Goal: Task Accomplishment & Management: Use online tool/utility

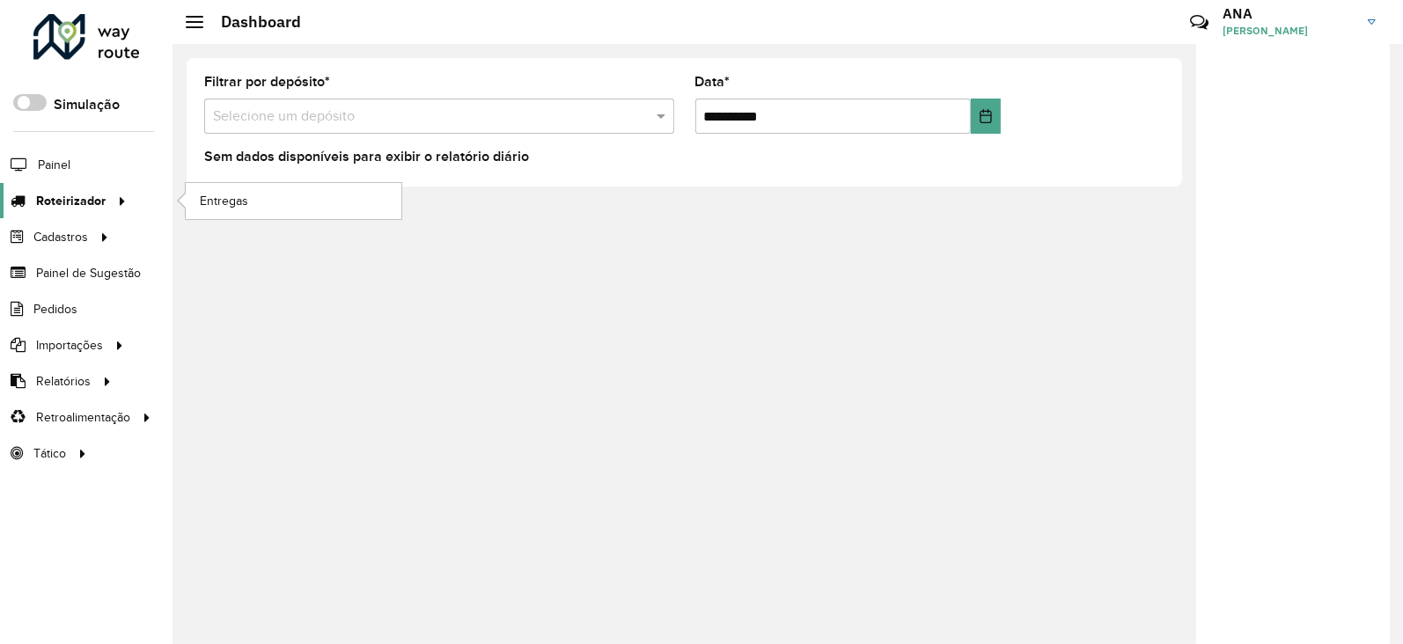
click at [83, 199] on span "Roteirizador" at bounding box center [71, 201] width 70 height 18
click at [254, 195] on link "Entregas" at bounding box center [294, 200] width 216 height 35
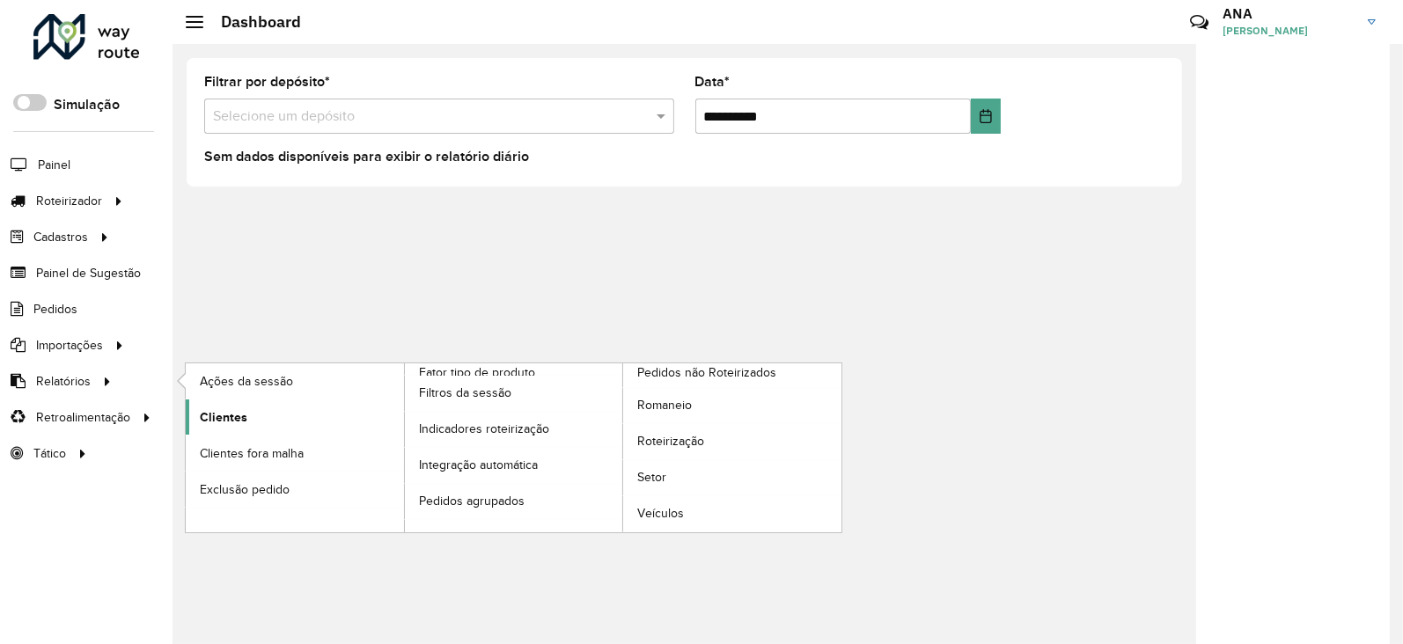
click at [224, 411] on span "Clientes" at bounding box center [224, 417] width 48 height 18
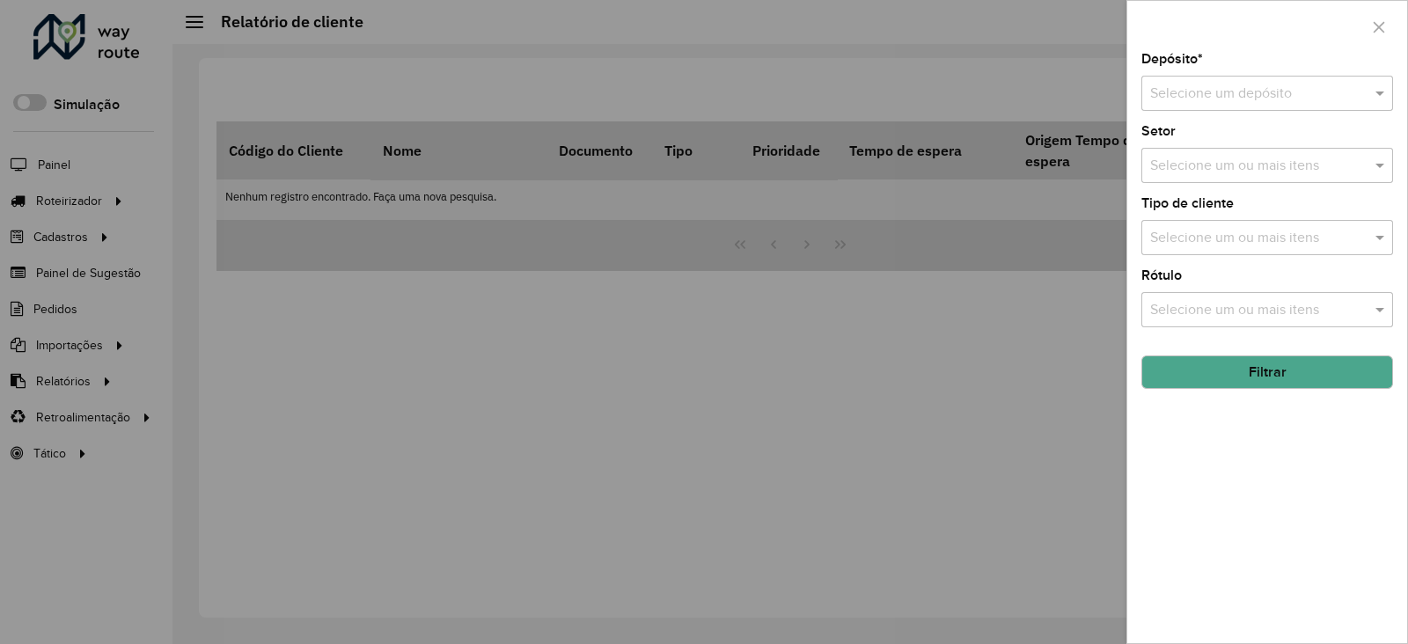
click at [1223, 96] on input "text" at bounding box center [1249, 94] width 199 height 21
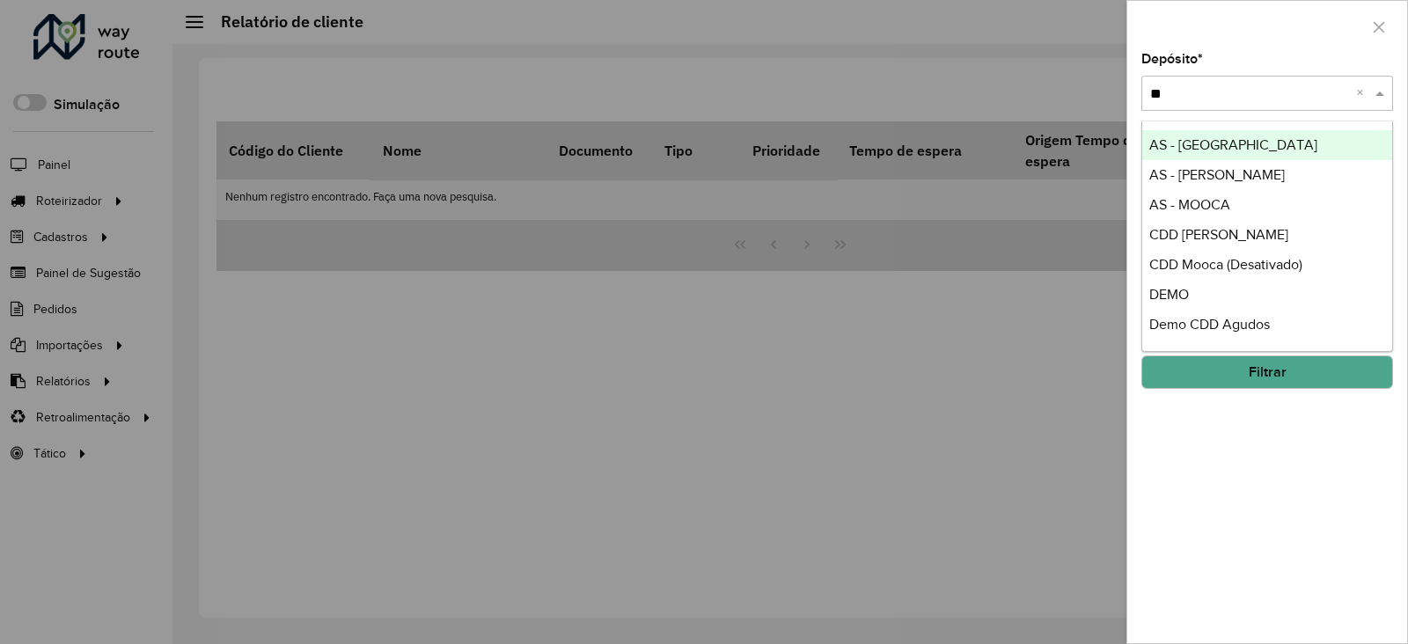
type input "***"
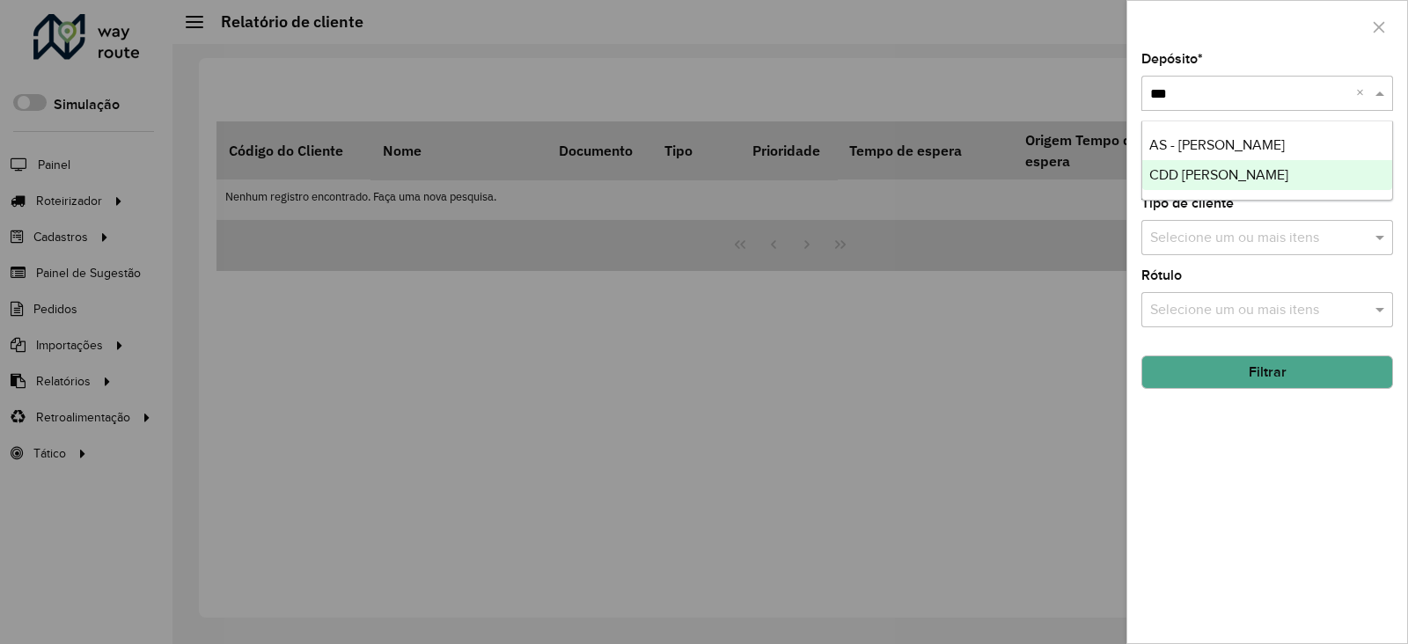
click at [1223, 169] on span "CDD [PERSON_NAME]" at bounding box center [1218, 174] width 139 height 15
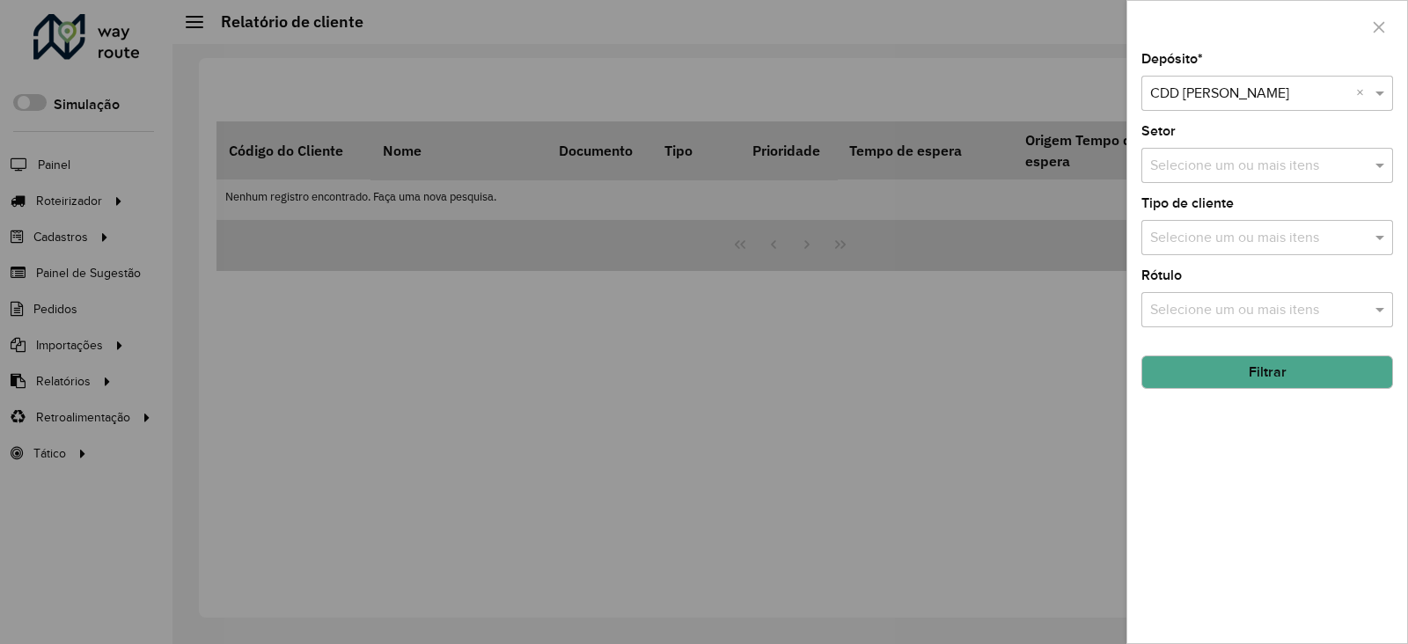
click at [1240, 373] on button "Filtrar" at bounding box center [1267, 372] width 252 height 33
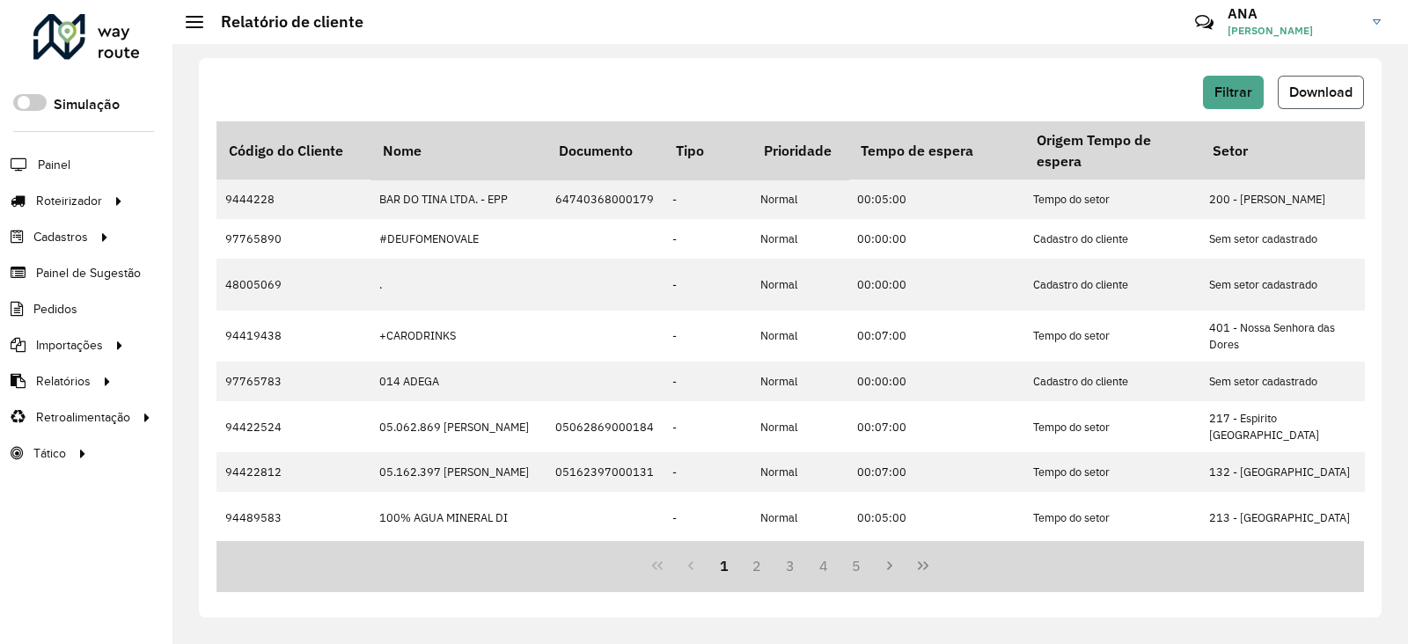
click at [1335, 86] on span "Download" at bounding box center [1320, 91] width 63 height 15
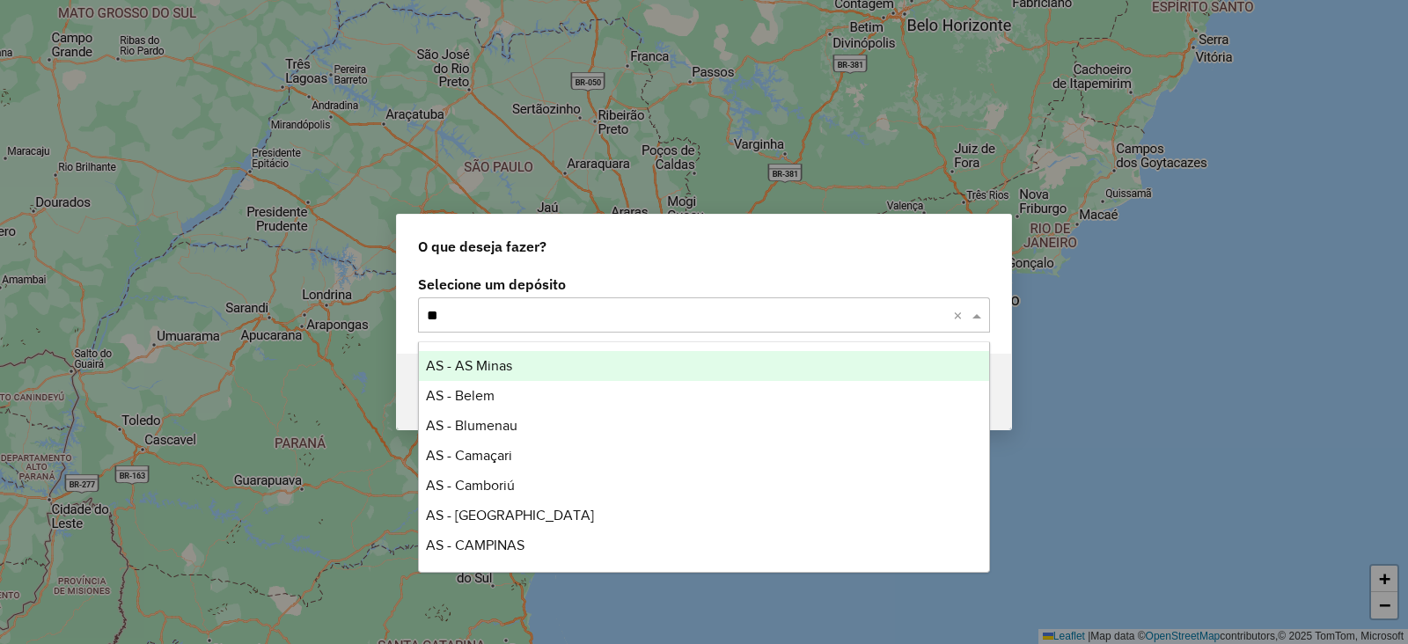
type input "***"
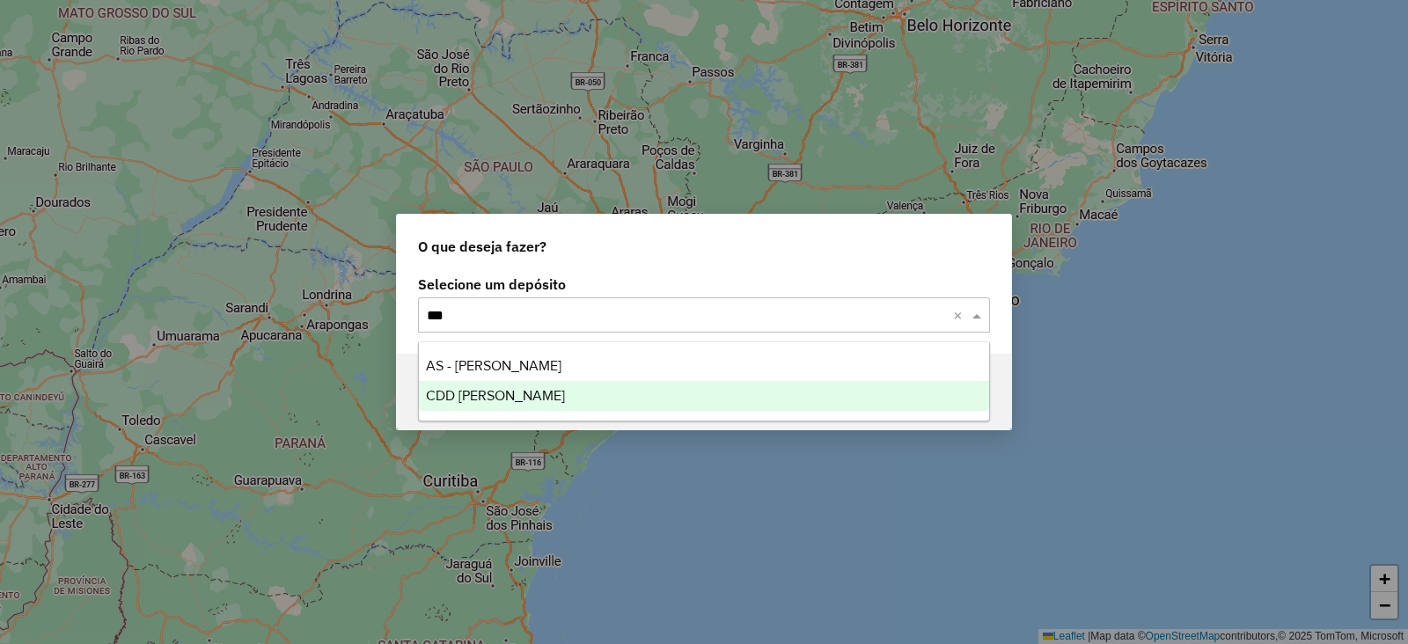
click at [577, 395] on div "CDD [PERSON_NAME]" at bounding box center [704, 396] width 570 height 30
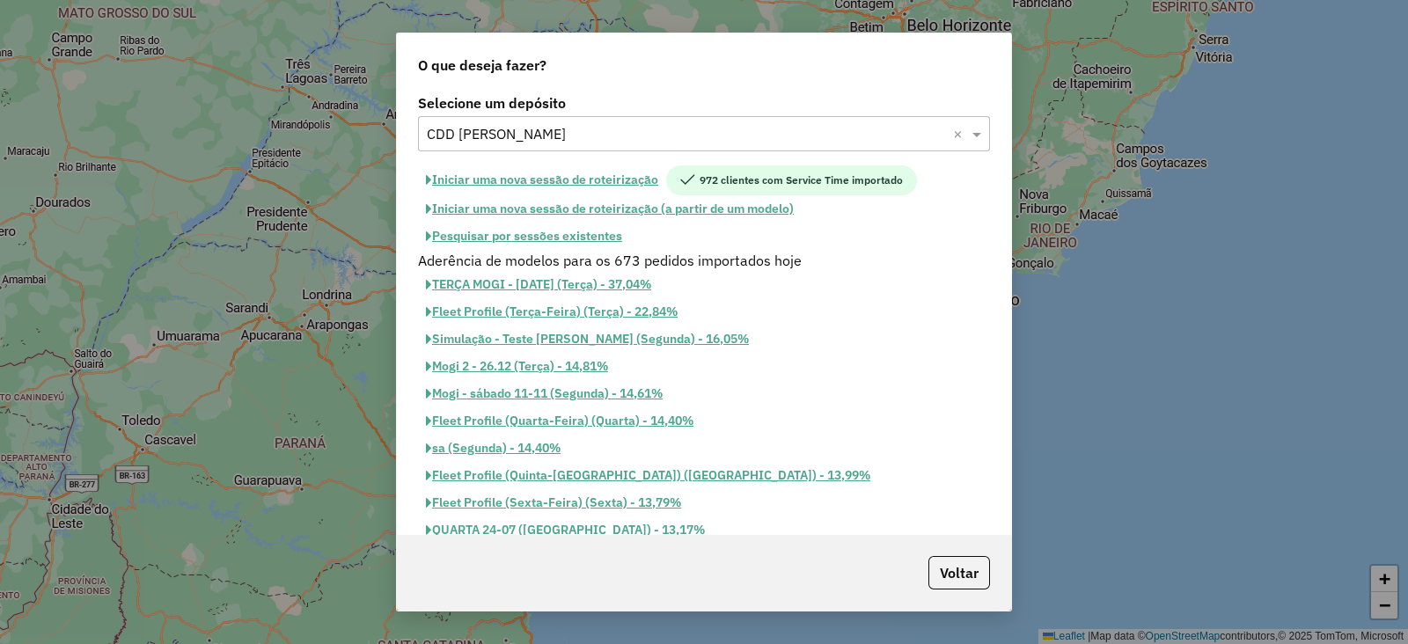
click at [612, 176] on button "Iniciar uma nova sessão de roteirização" at bounding box center [542, 180] width 248 height 30
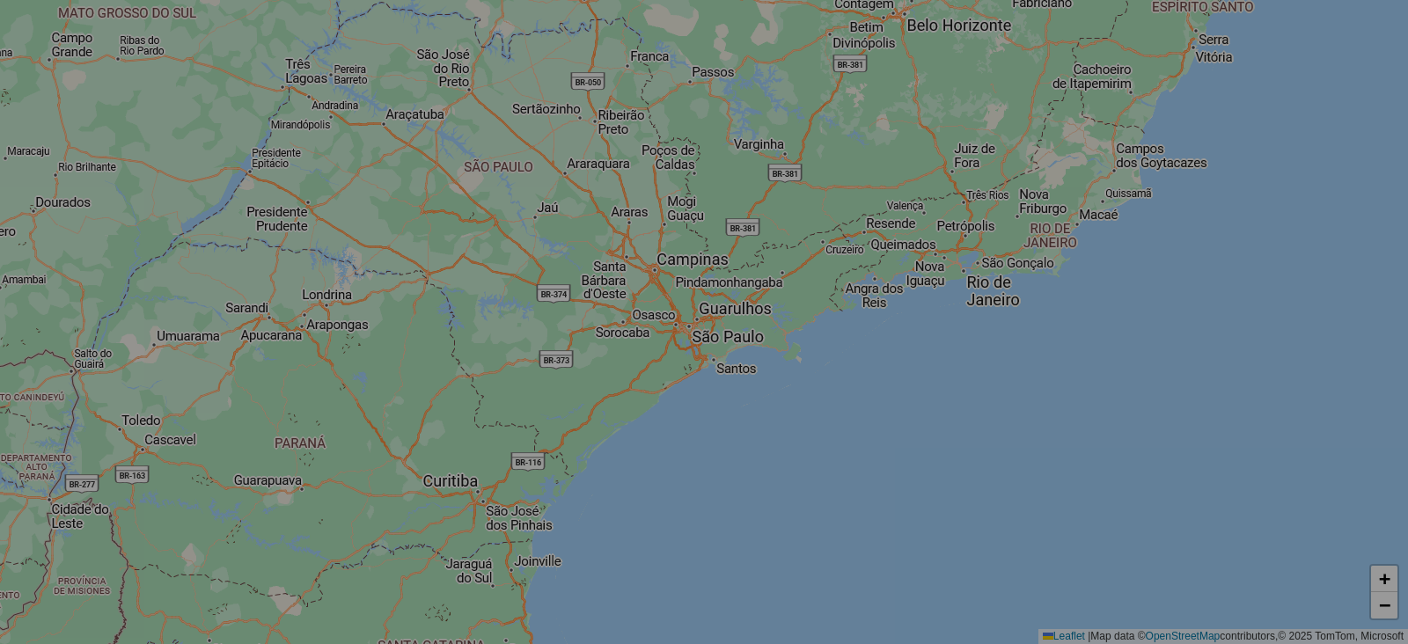
select select "*"
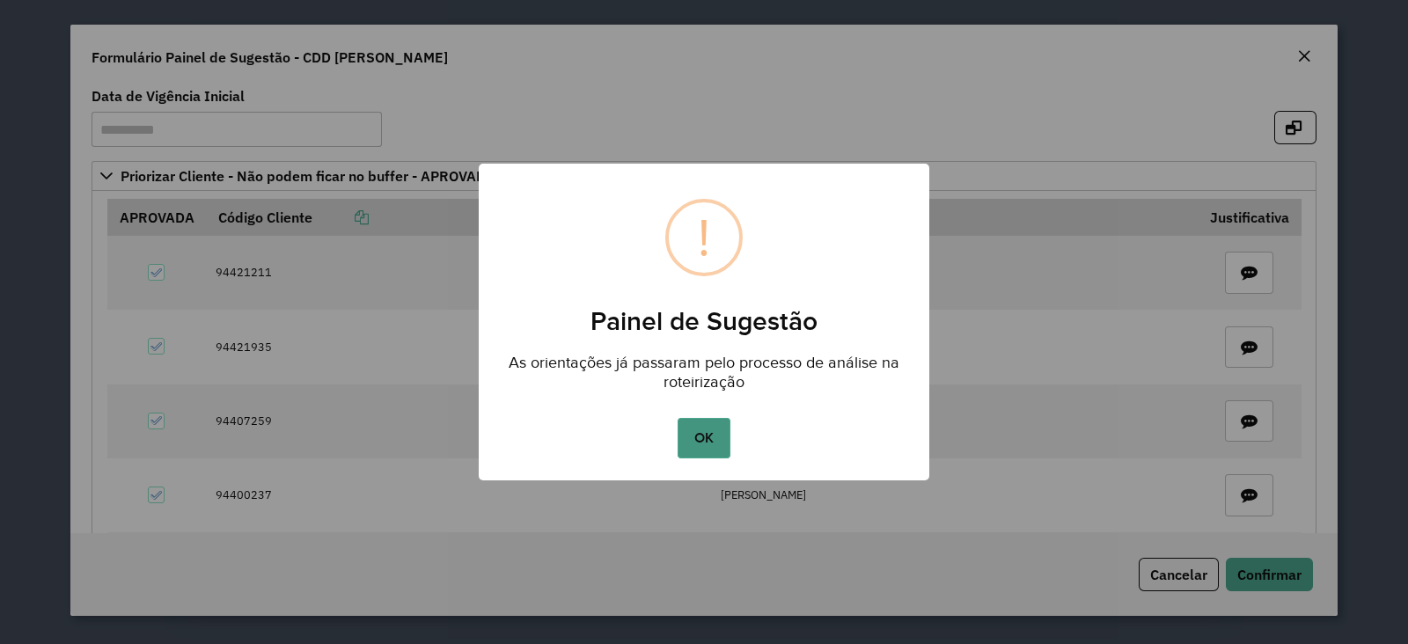
click at [704, 424] on button "OK" at bounding box center [704, 438] width 52 height 40
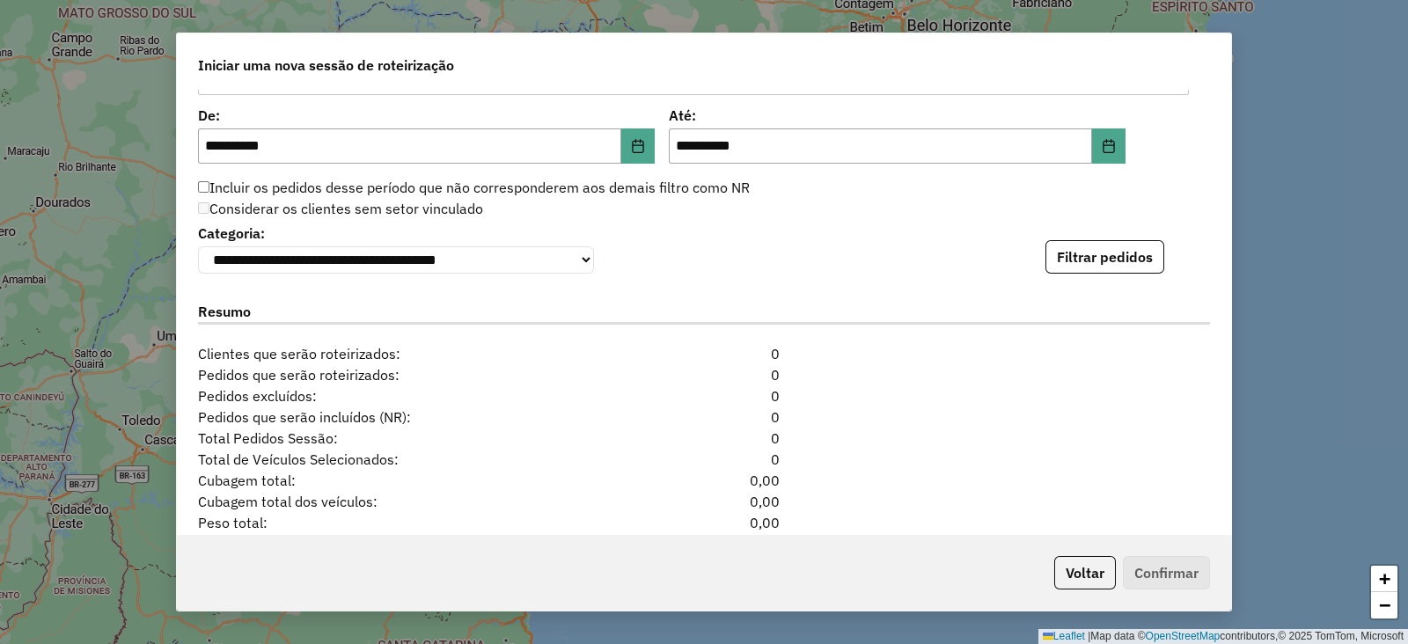
scroll to position [1870, 0]
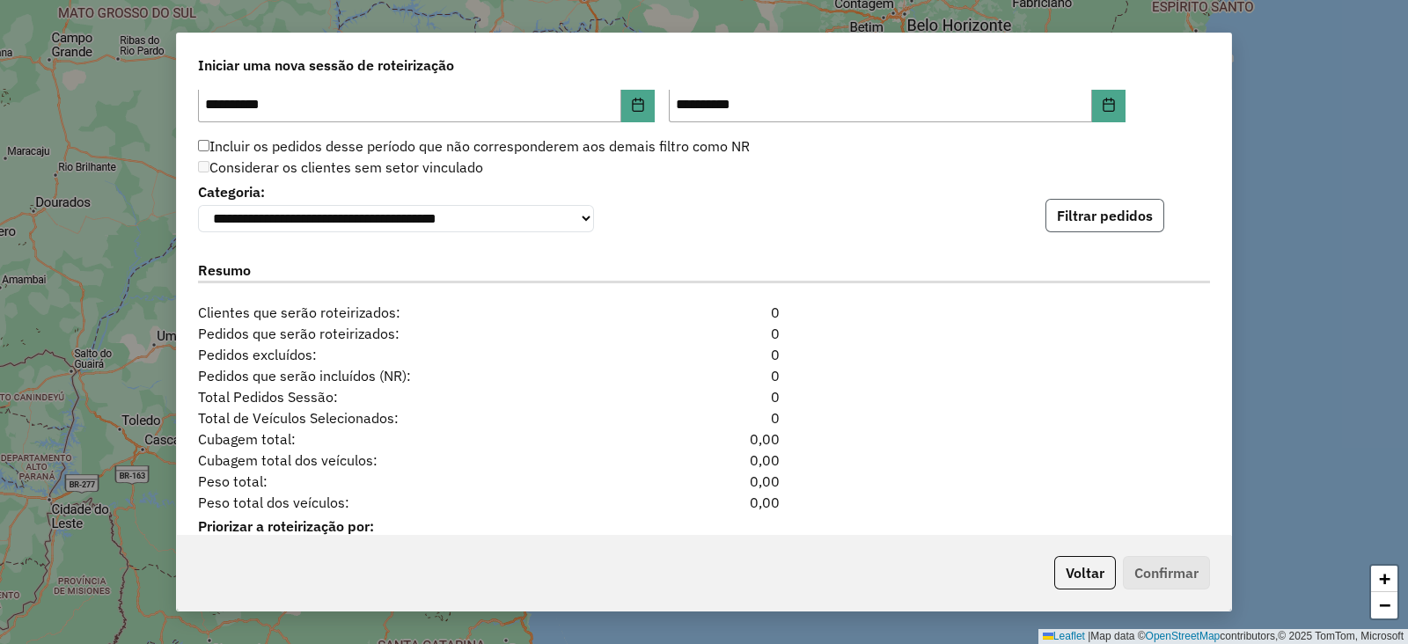
click at [1126, 213] on button "Filtrar pedidos" at bounding box center [1104, 215] width 119 height 33
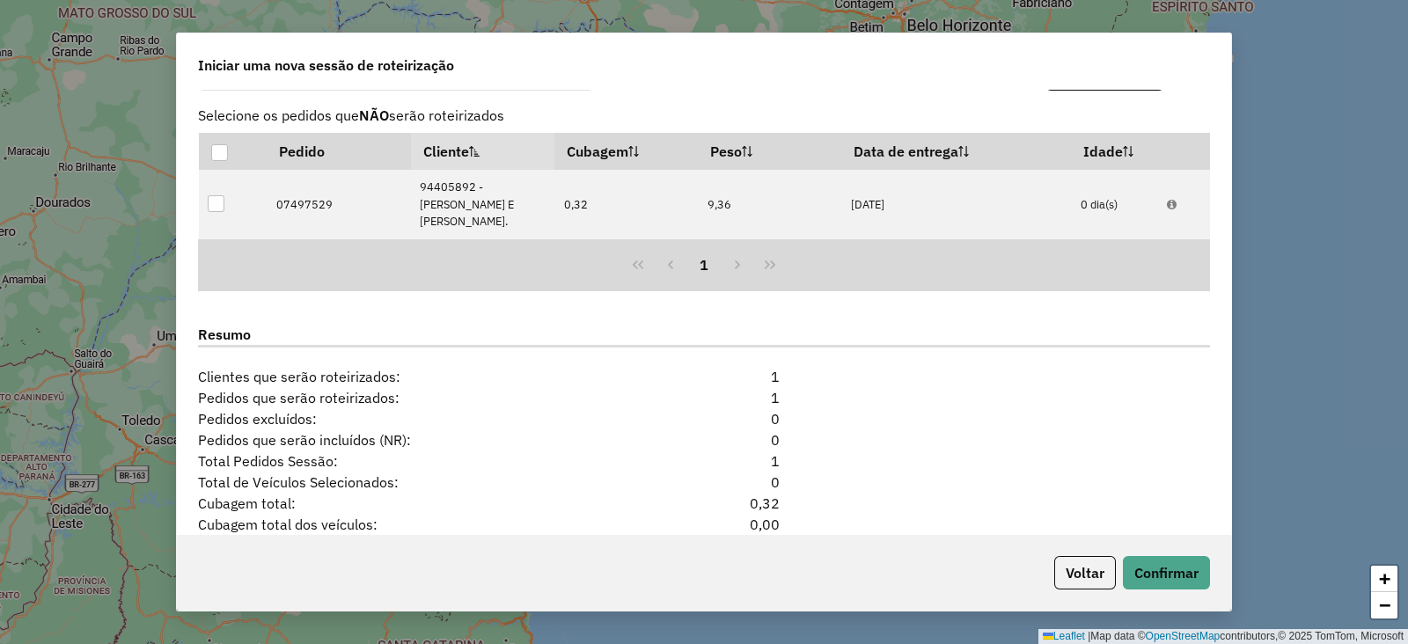
scroll to position [2136, 0]
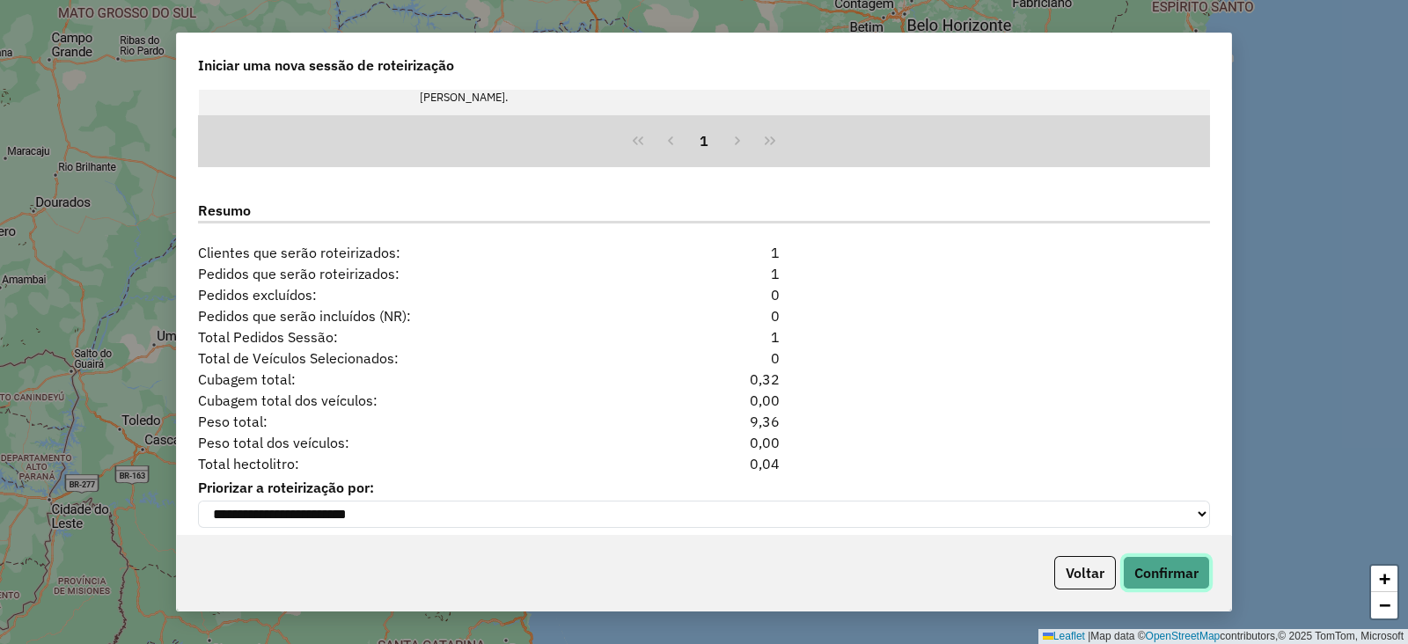
click at [1157, 573] on button "Confirmar" at bounding box center [1166, 572] width 87 height 33
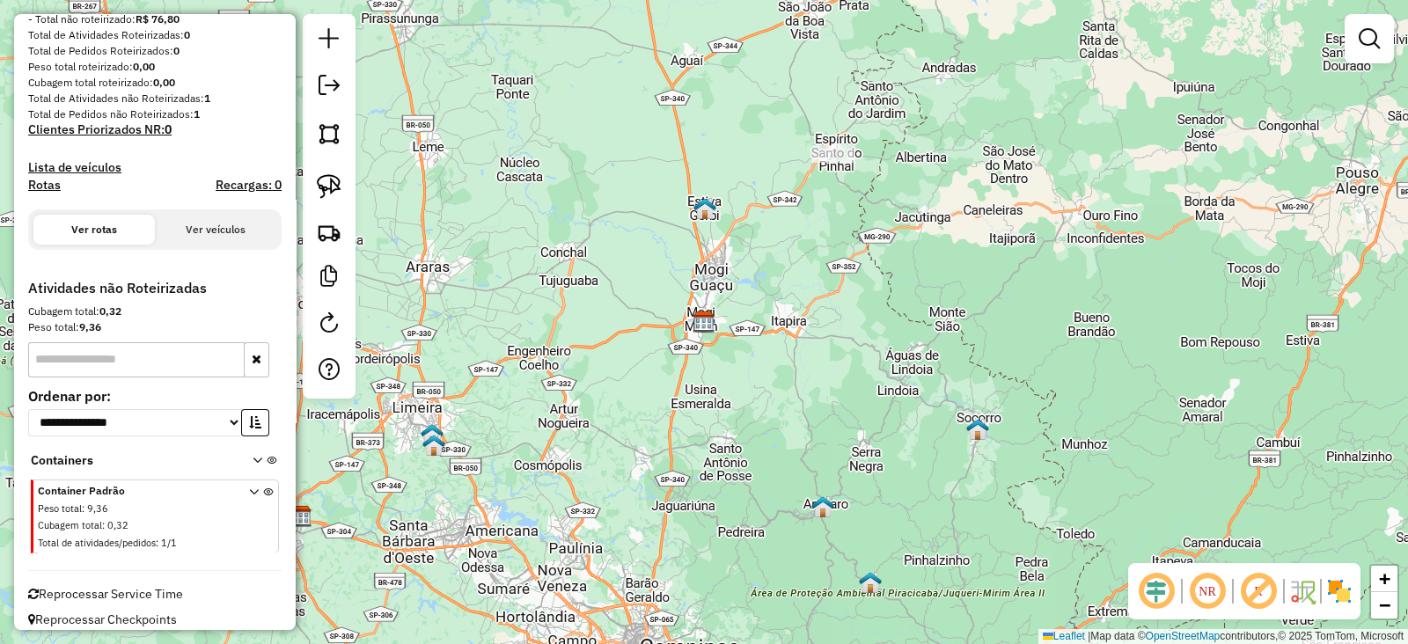
scroll to position [274, 0]
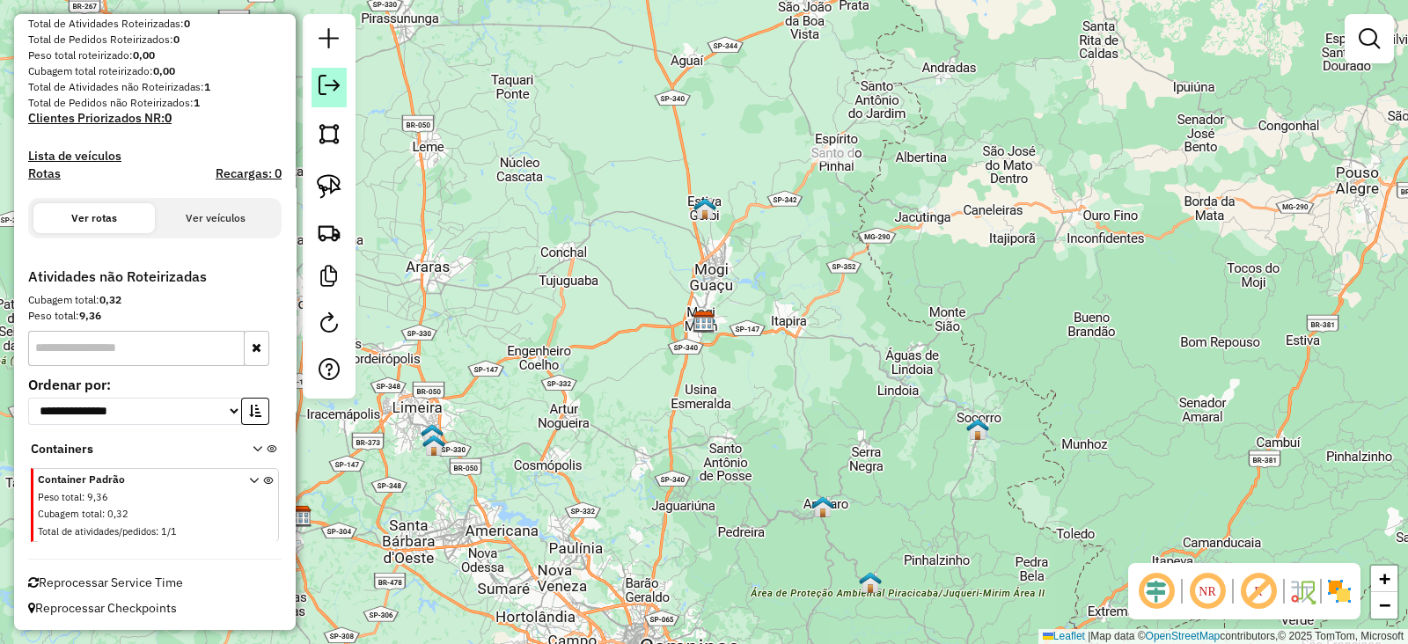
click at [332, 75] on em at bounding box center [329, 85] width 21 height 21
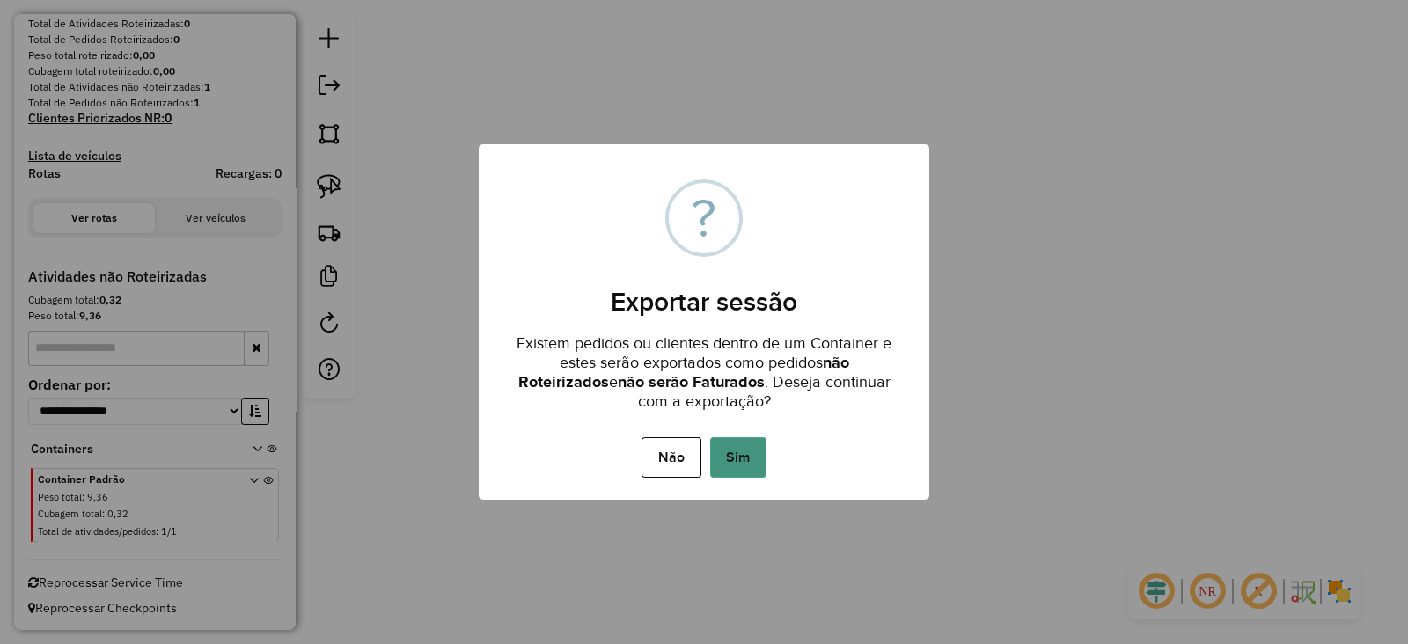
click at [726, 450] on button "Sim" at bounding box center [738, 457] width 56 height 40
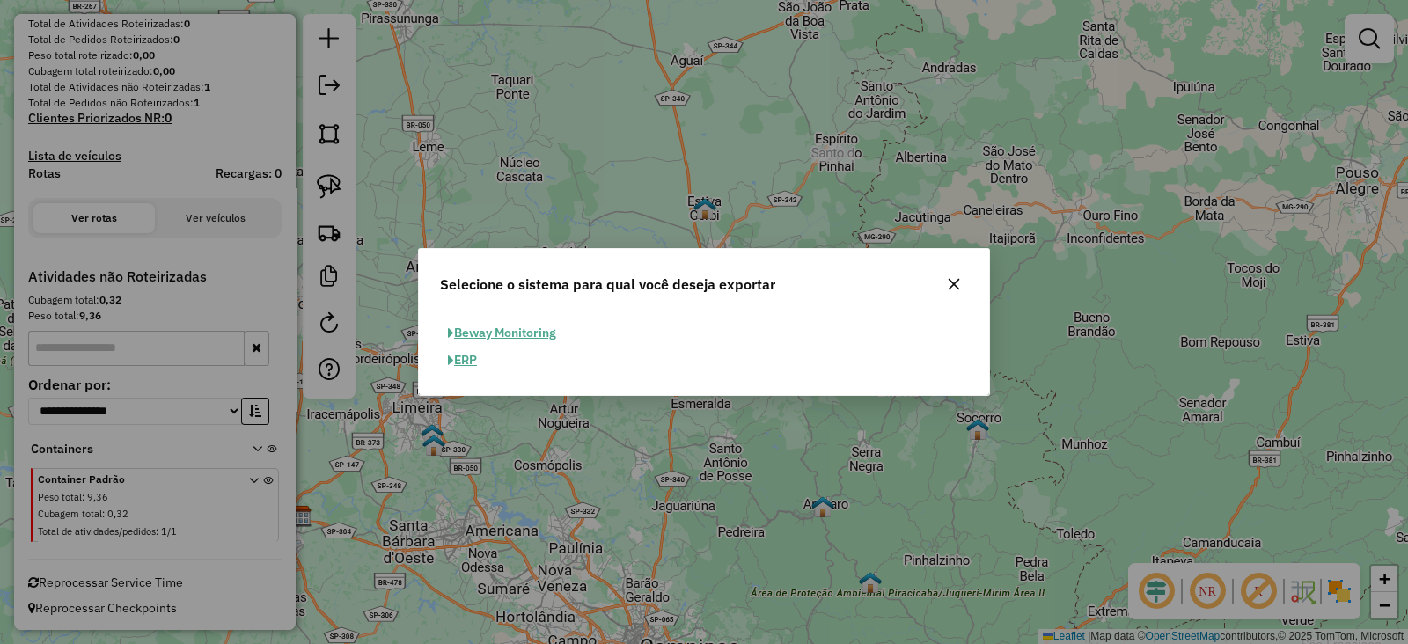
click at [458, 357] on button "ERP" at bounding box center [462, 360] width 45 height 27
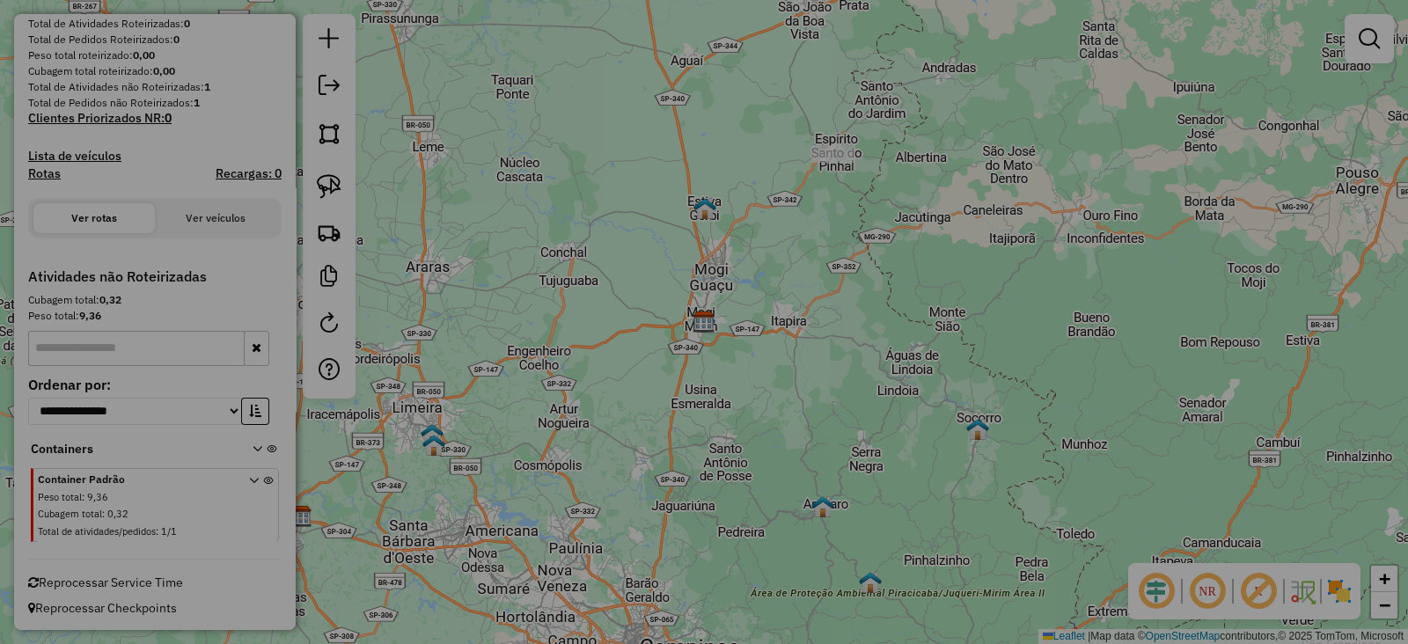
select select "*********"
select select "**"
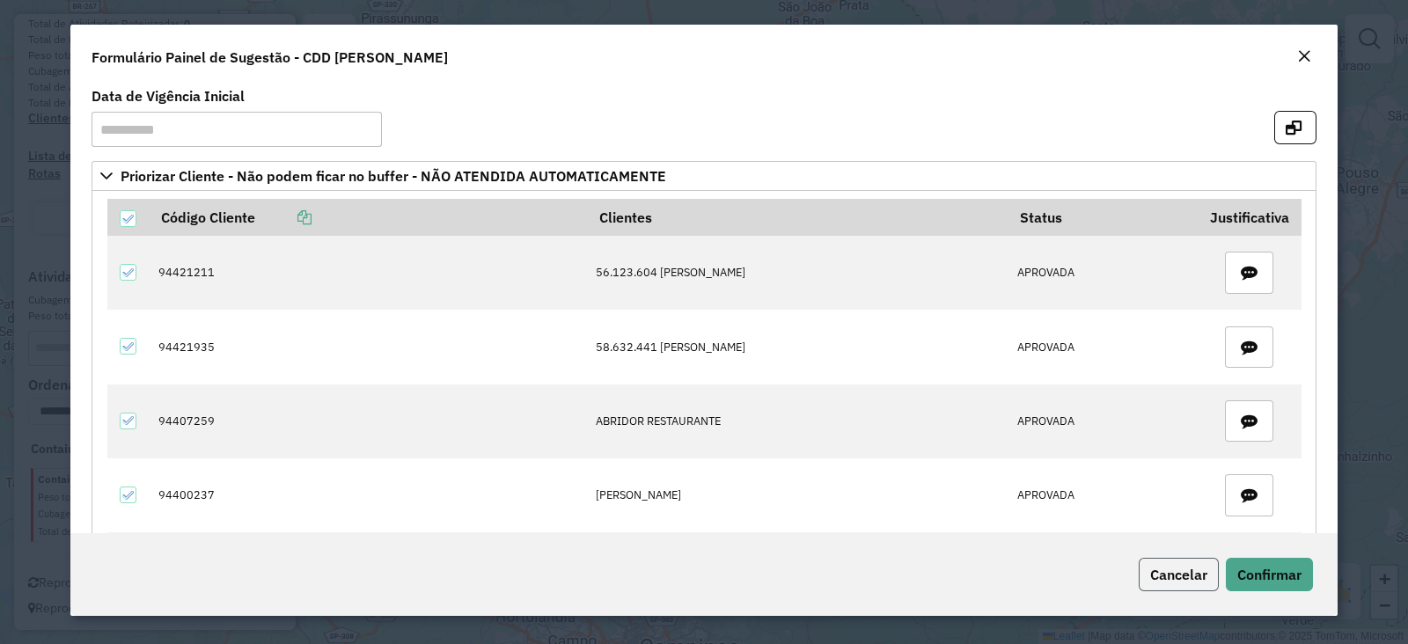
click at [1150, 581] on span "Cancelar" at bounding box center [1178, 575] width 57 height 18
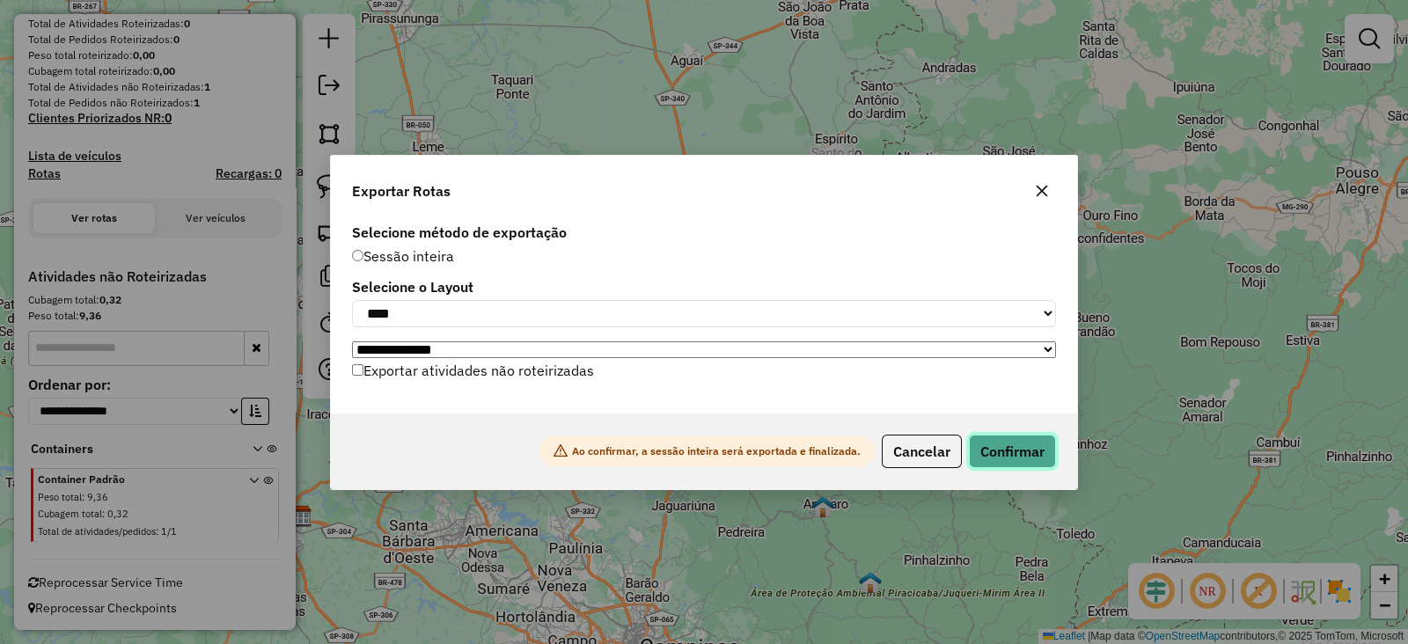
click at [996, 453] on button "Confirmar" at bounding box center [1012, 451] width 87 height 33
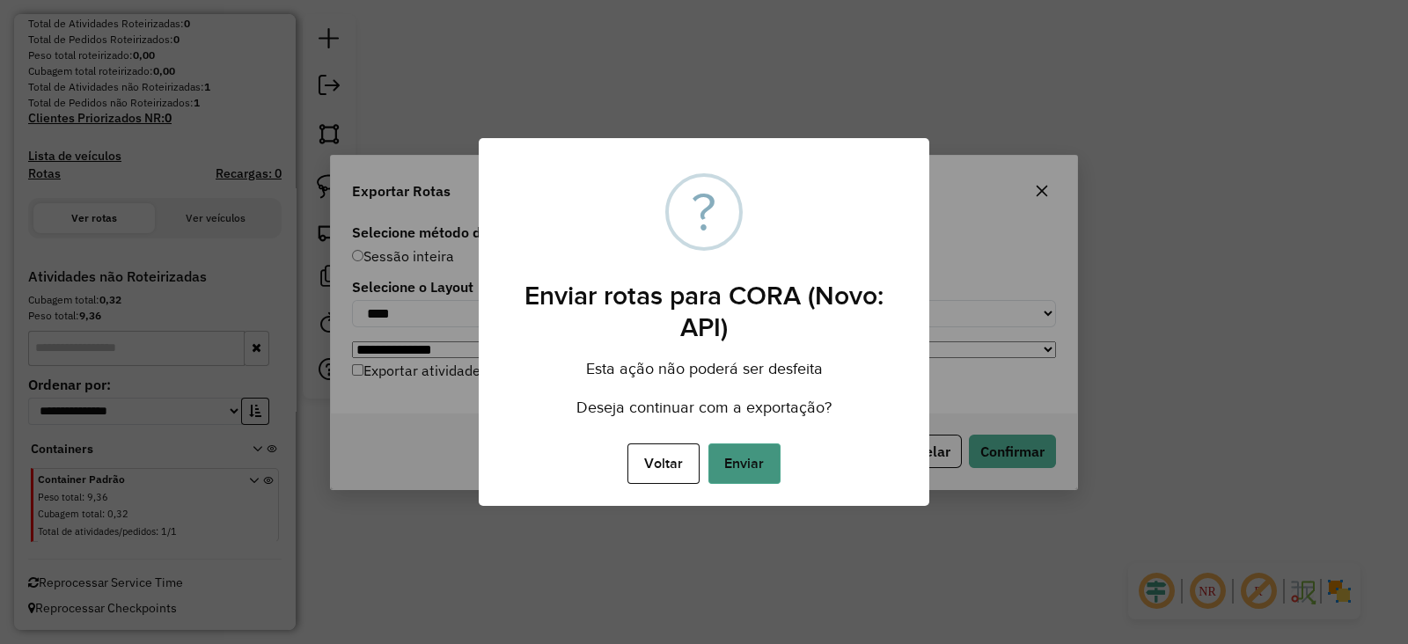
click at [742, 466] on button "Enviar" at bounding box center [744, 464] width 72 height 40
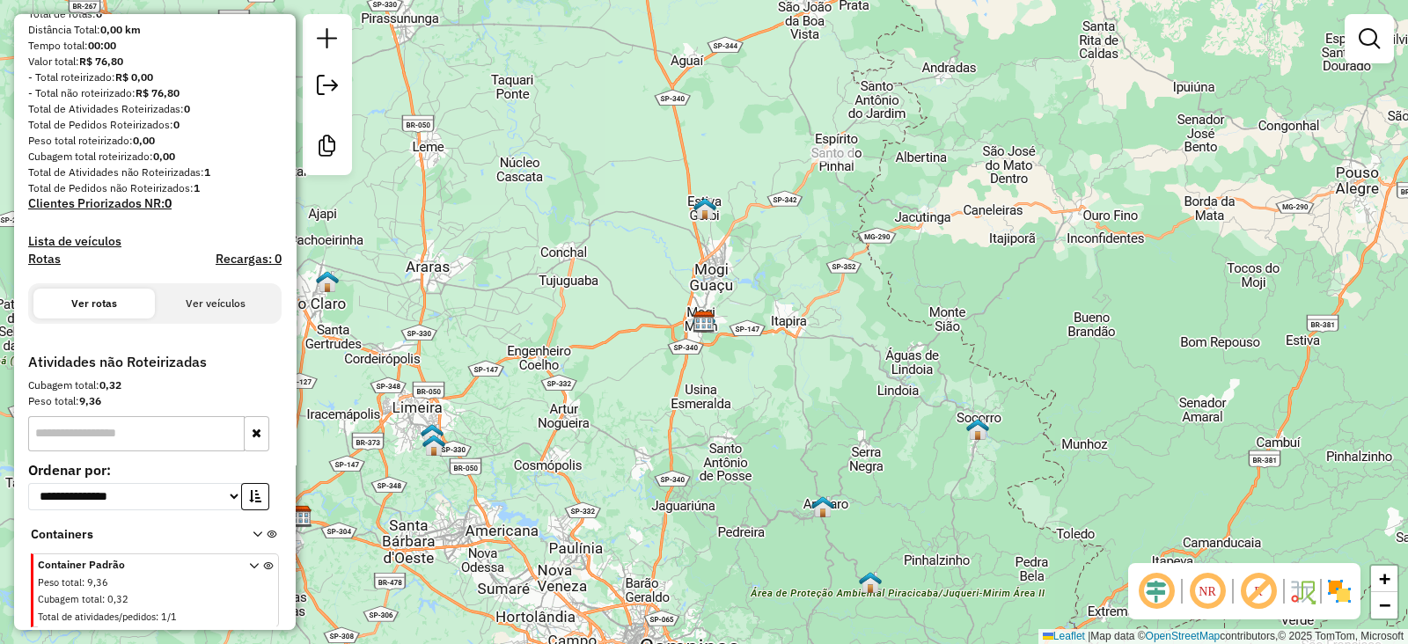
scroll to position [0, 0]
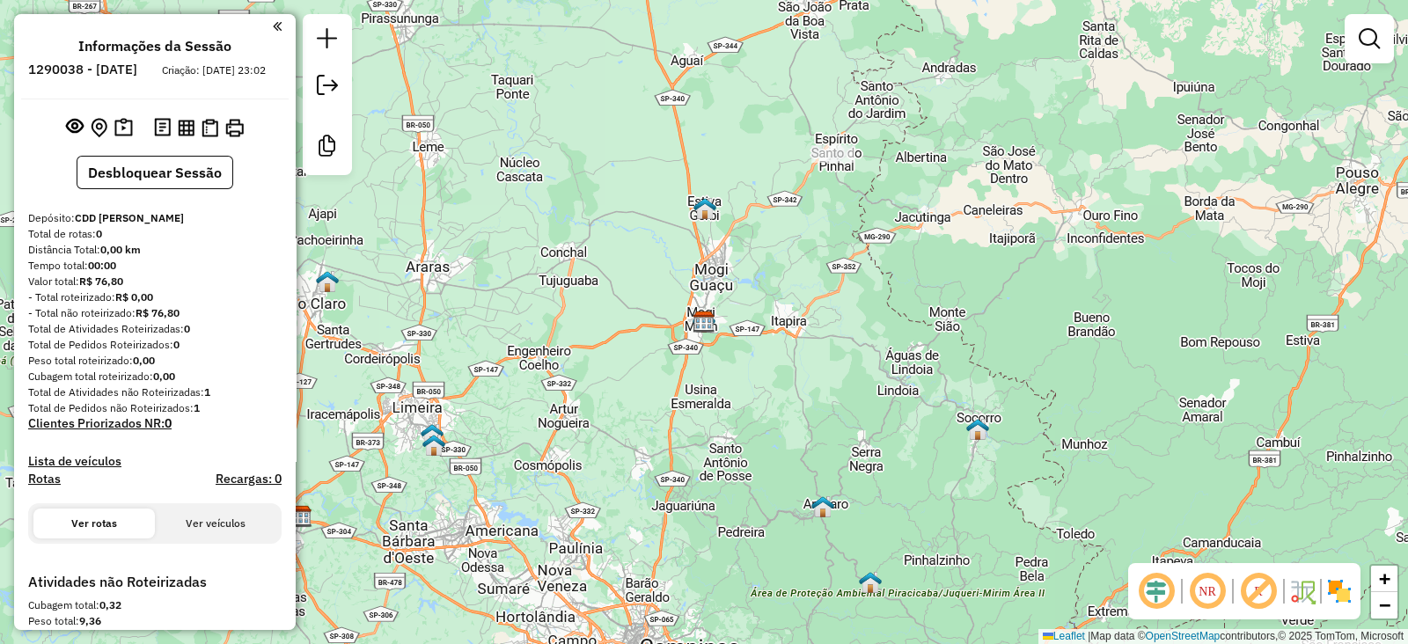
click at [829, 173] on div "Janela de atendimento Grade de atendimento Capacidade Transportadoras Veículos …" at bounding box center [704, 322] width 1408 height 644
